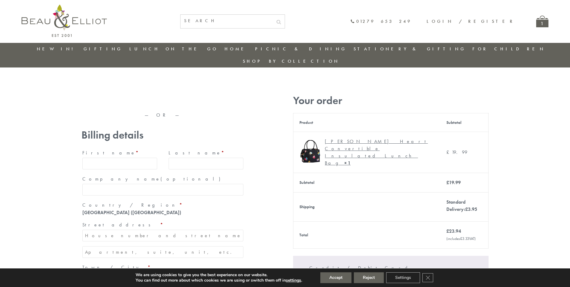
type input "[EMAIL_ADDRESS][DOMAIN_NAME]"
type input "[PERSON_NAME]"
type input "23, [GEOGRAPHIC_DATA], [GEOGRAPHIC_DATA]"
type input "[GEOGRAPHIC_DATA]"
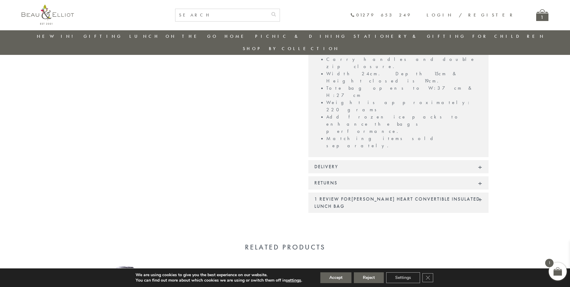
scroll to position [493, 0]
